Goal: Information Seeking & Learning: Learn about a topic

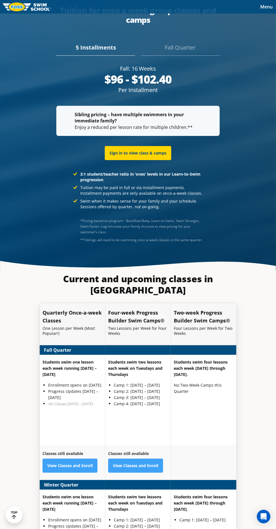
scroll to position [1331, 0]
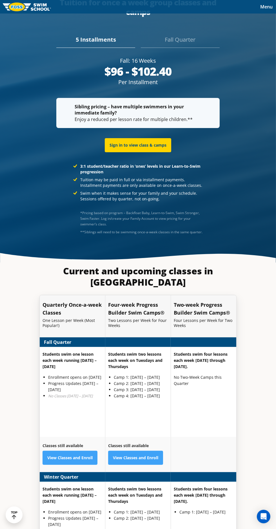
click at [190, 122] on p "Sibling pricing – have multiple swimmers in your immediate family? Enjoy a redu…" at bounding box center [138, 113] width 127 height 19
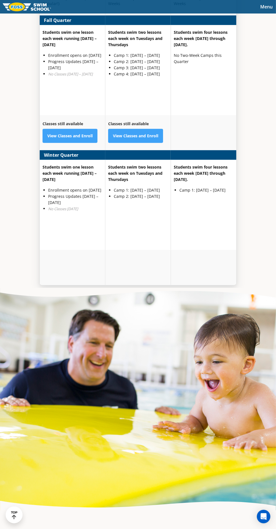
scroll to position [1645, 0]
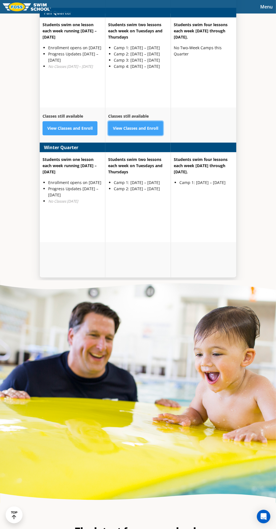
click at [137, 135] on link "View Classes and Enroll" at bounding box center [135, 128] width 55 height 14
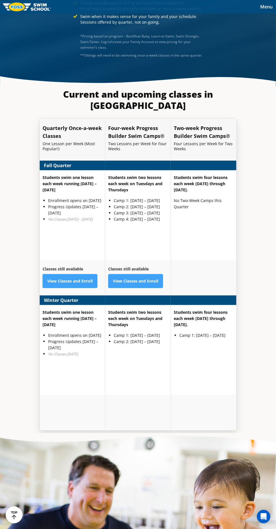
scroll to position [1484, 0]
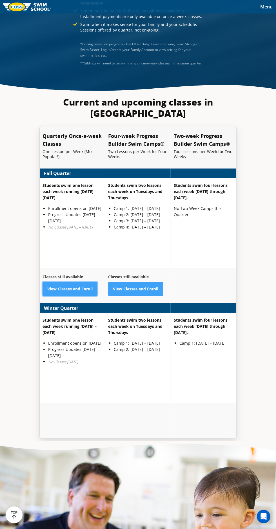
click at [69, 296] on link "View Classes and Enroll" at bounding box center [70, 289] width 55 height 14
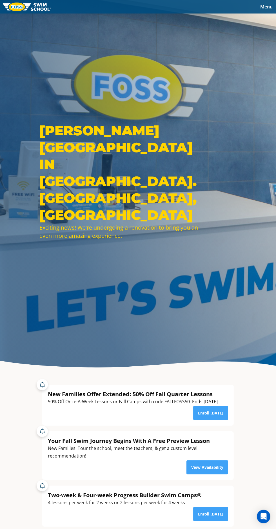
click at [266, 5] on span "Menu" at bounding box center [266, 7] width 12 height 6
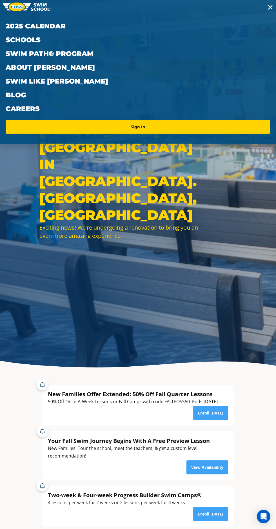
click at [18, 70] on link "About [PERSON_NAME]" at bounding box center [138, 68] width 265 height 14
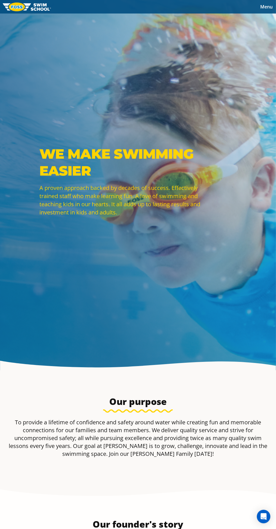
click at [266, 5] on span "Menu" at bounding box center [266, 7] width 12 height 6
